Goal: Task Accomplishment & Management: Manage account settings

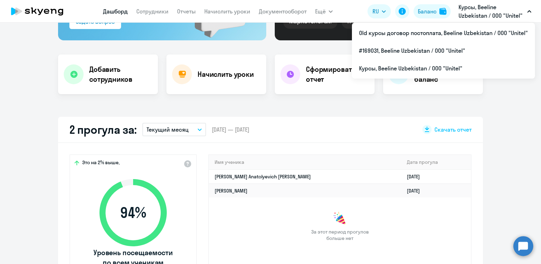
scroll to position [142, 0]
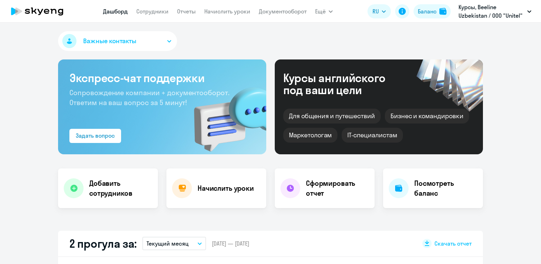
select select "30"
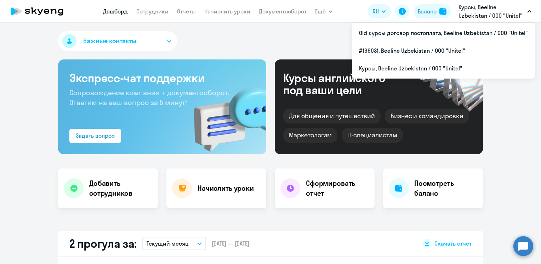
click at [471, 12] on p "Курсы, Beeline Uzbekistan / ООО "Unitel"" at bounding box center [491, 11] width 66 height 17
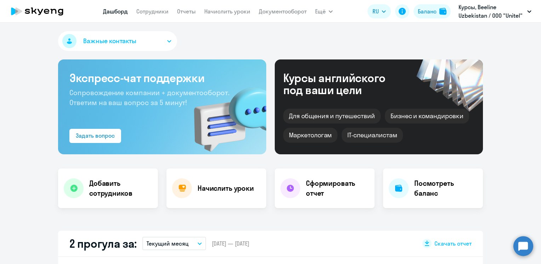
click at [471, 12] on p "Курсы, Beeline Uzbekistan / ООО "Unitel"" at bounding box center [491, 11] width 66 height 17
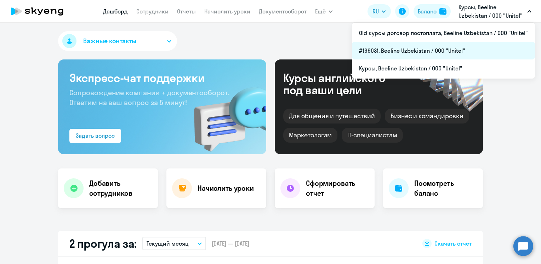
click at [395, 52] on li "#169031, Beeline Uzbekistan / ООО "Unitel"" at bounding box center [443, 51] width 183 height 18
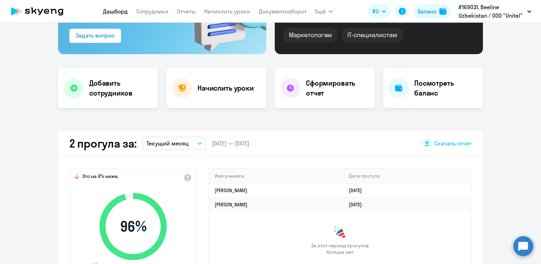
scroll to position [142, 0]
